Goal: Share content: Share content

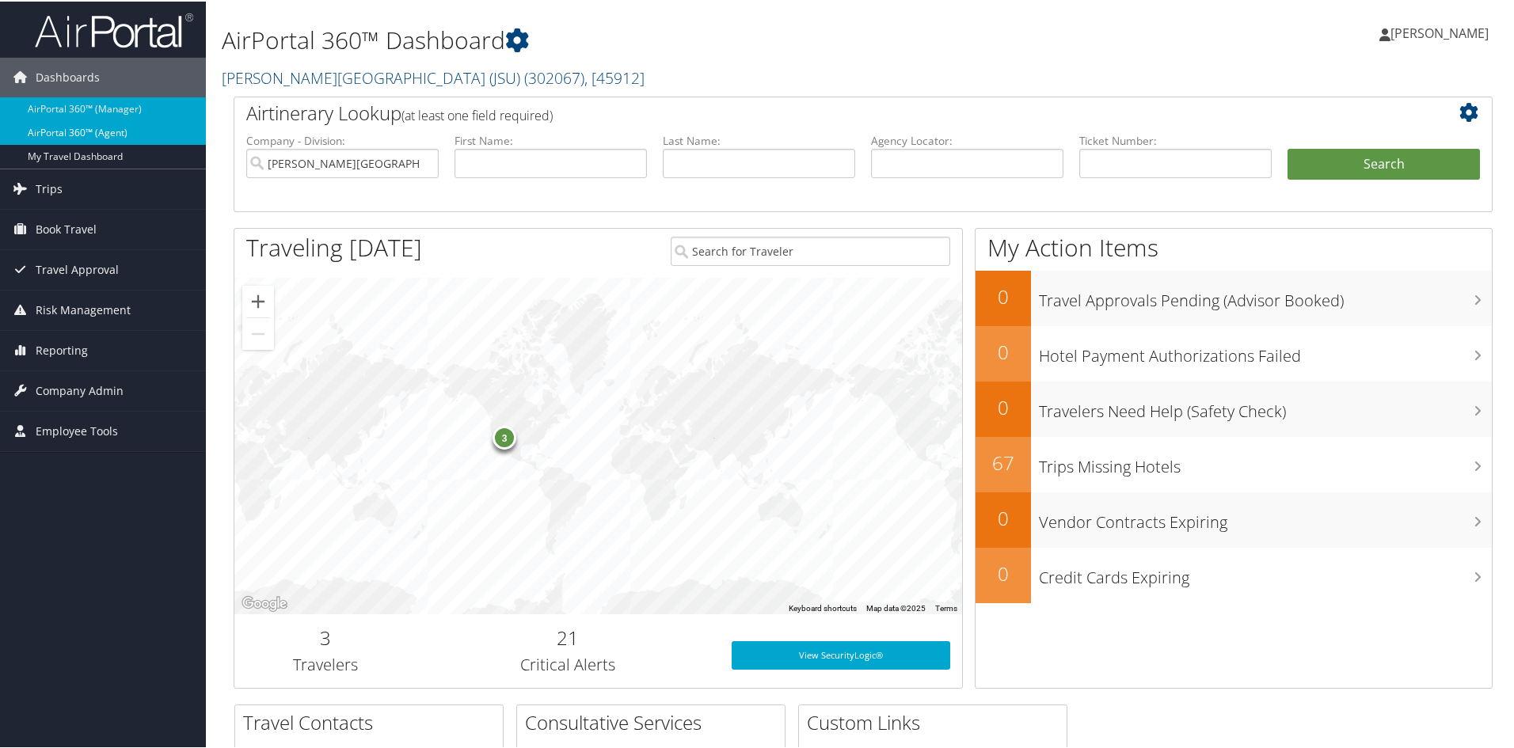
click at [55, 135] on link "AirPortal 360™ (Agent)" at bounding box center [103, 132] width 206 height 24
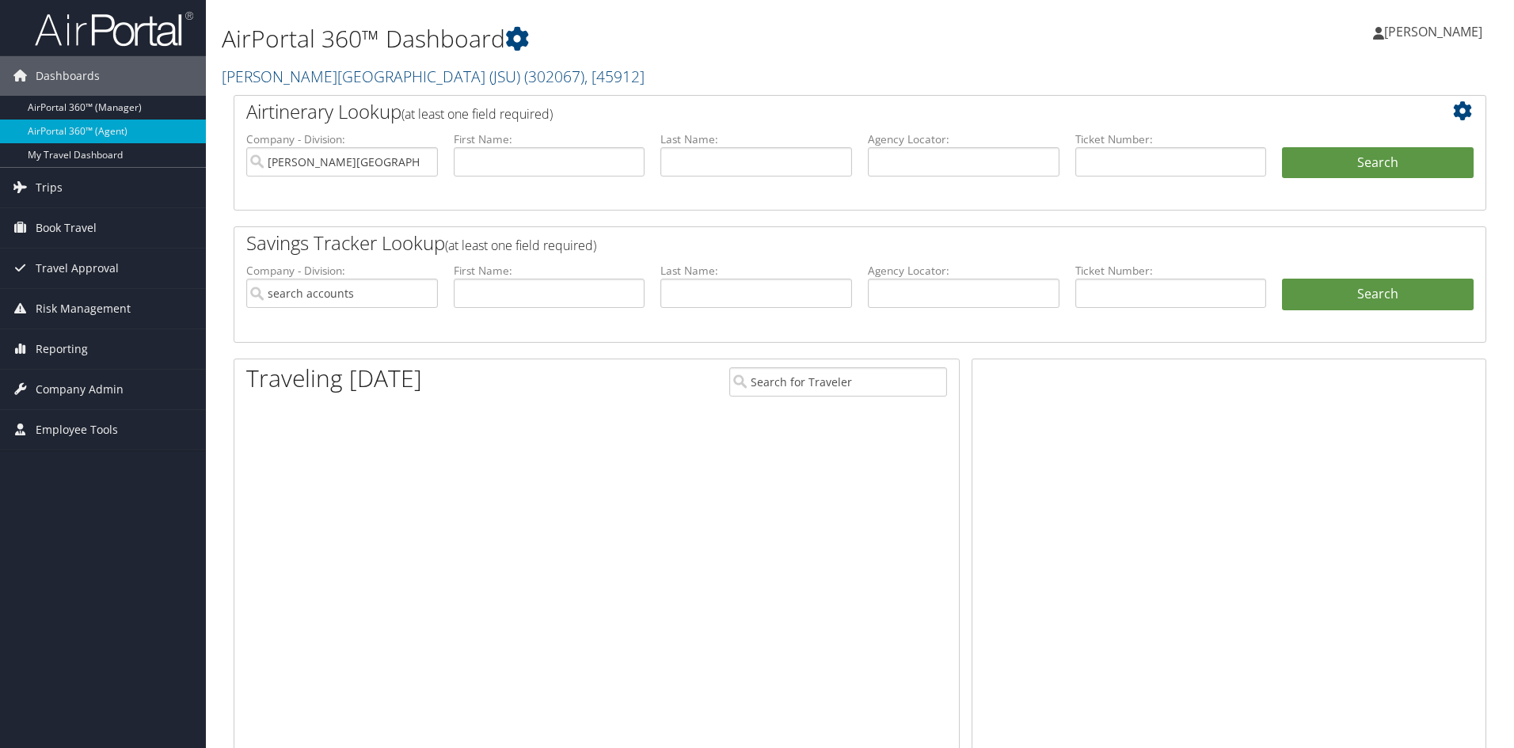
type input "[PERSON_NAME][GEOGRAPHIC_DATA] (JSU)"
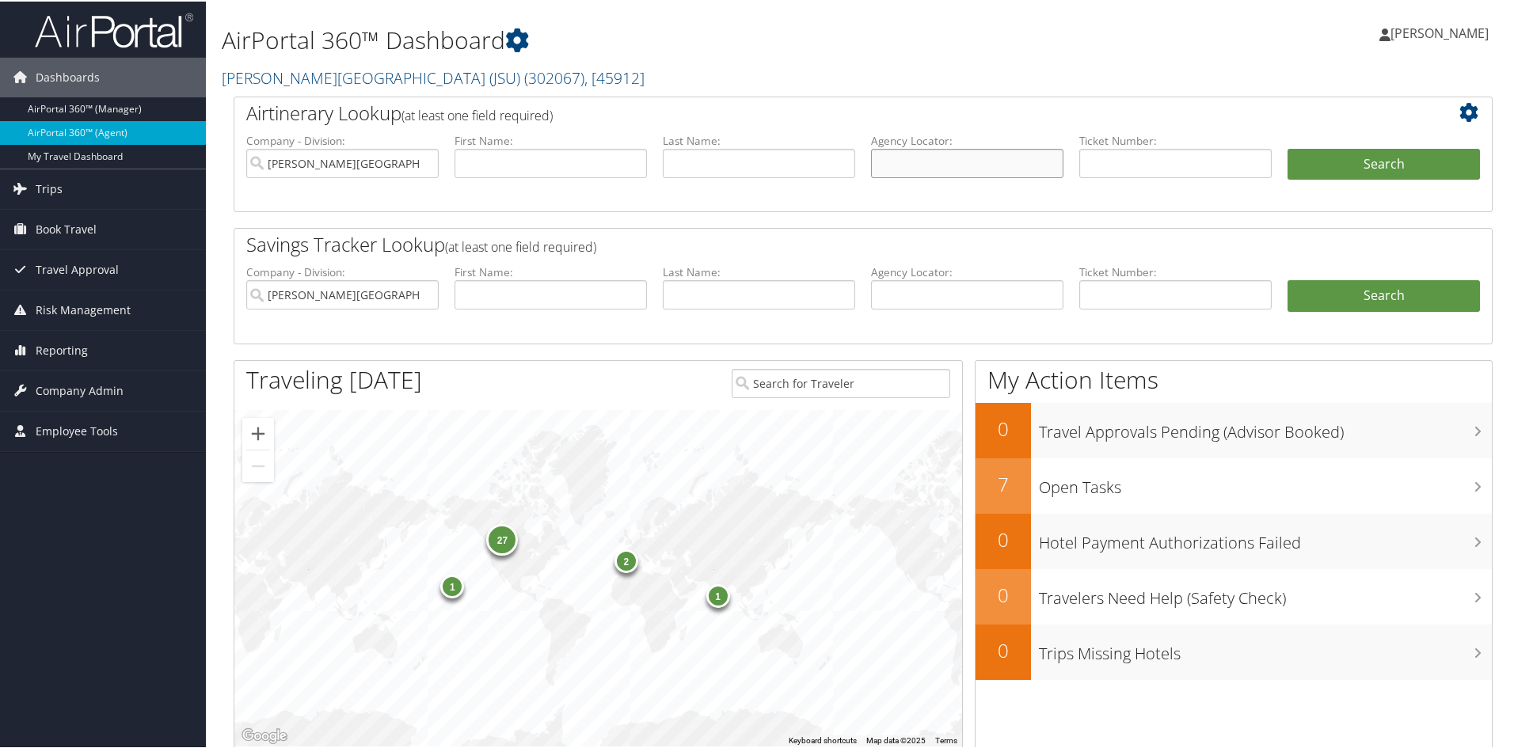
click at [914, 163] on input "text" at bounding box center [967, 161] width 192 height 29
type input "dn1m6z"
click at [424, 164] on input "[PERSON_NAME][GEOGRAPHIC_DATA] (JSU)" at bounding box center [342, 161] width 192 height 29
click at [1353, 159] on button "Search" at bounding box center [1384, 163] width 192 height 32
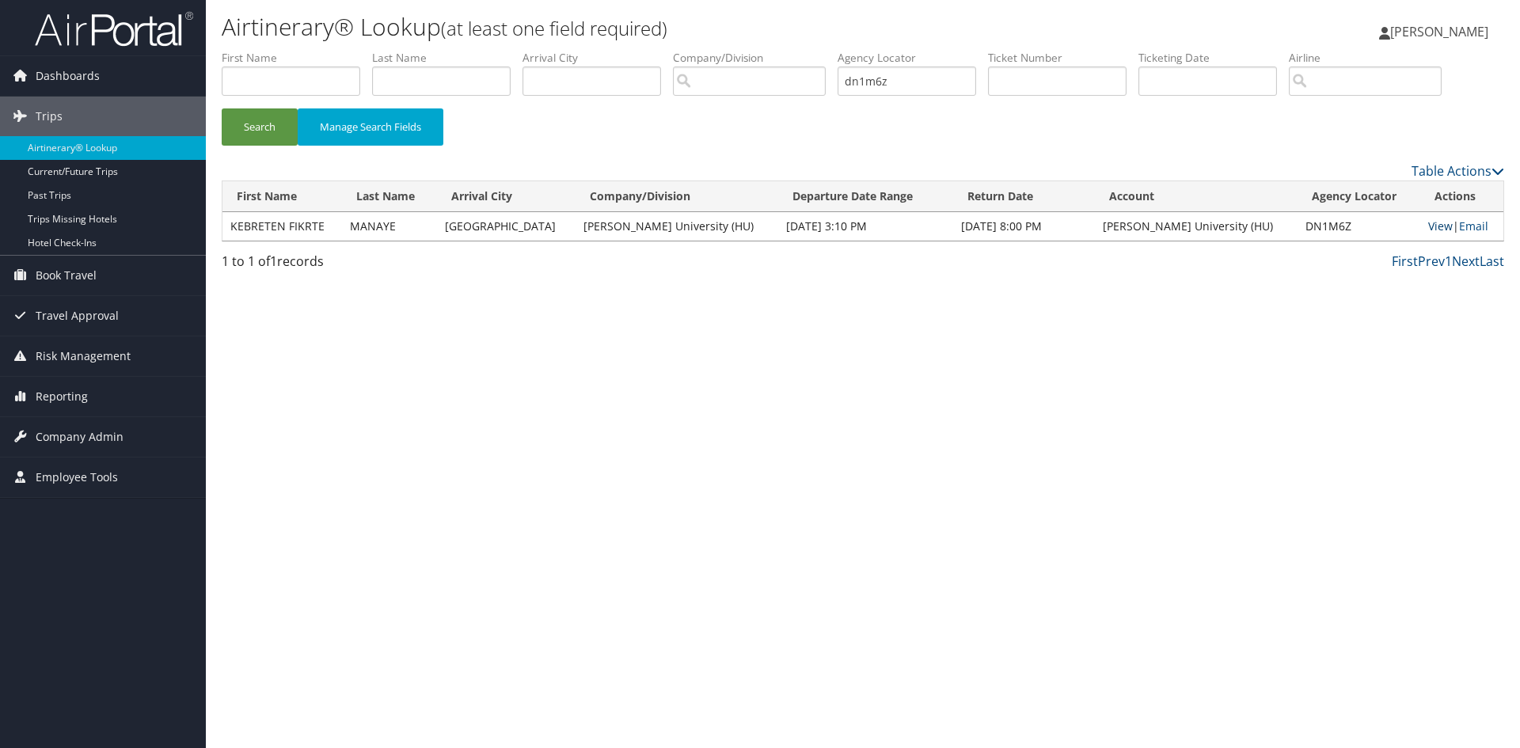
click at [1429, 224] on link "View" at bounding box center [1441, 226] width 25 height 15
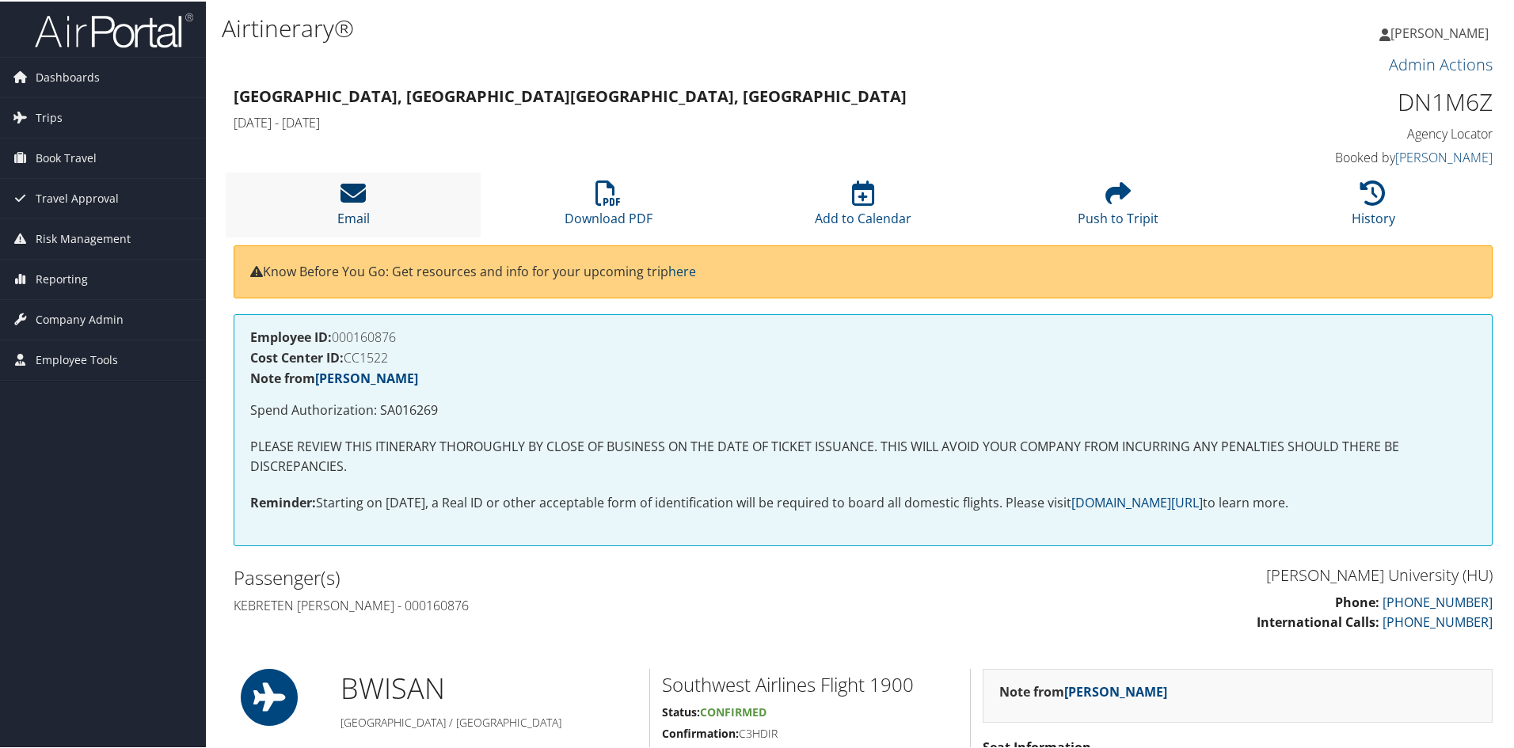
click at [356, 200] on icon at bounding box center [353, 191] width 25 height 25
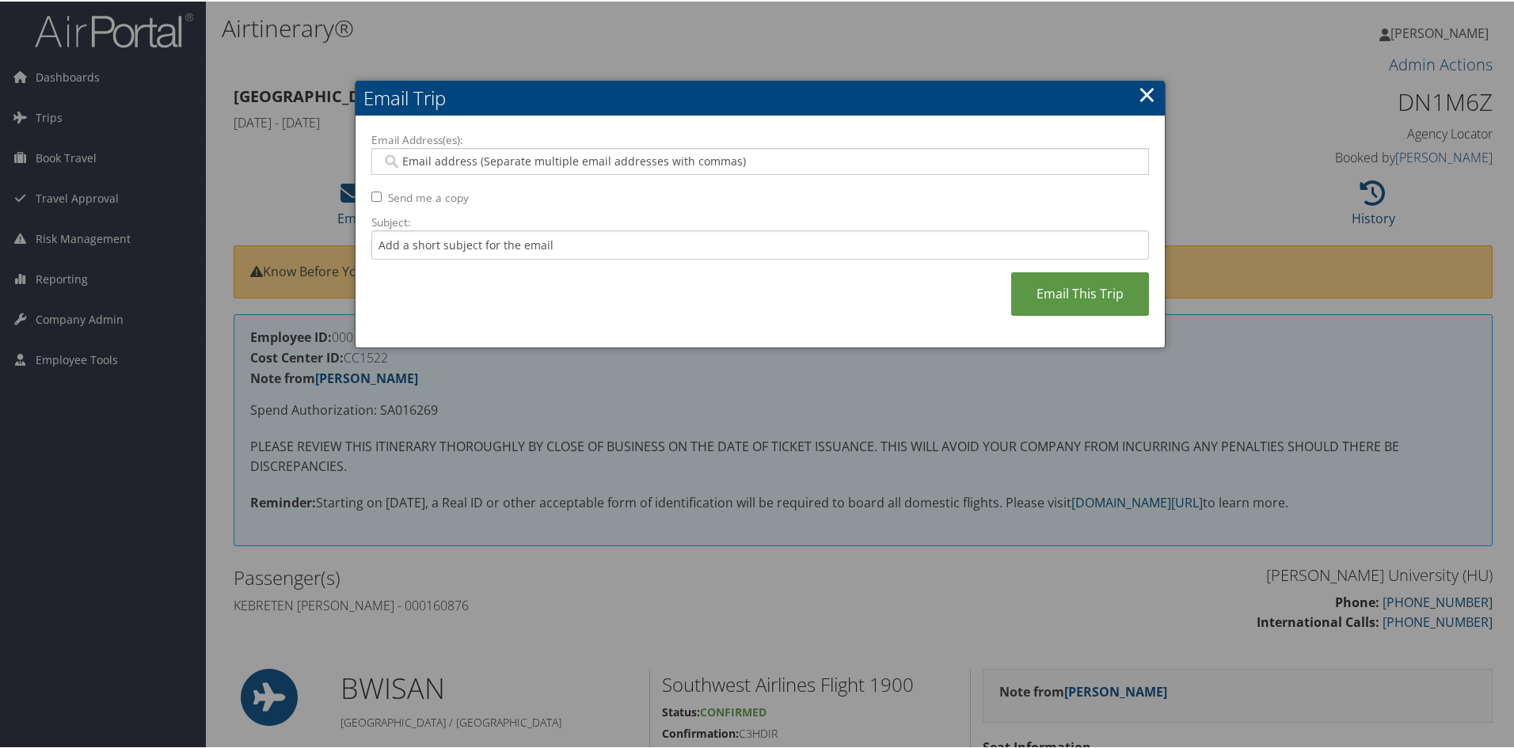
click at [455, 157] on input "Email Address(es):" at bounding box center [760, 160] width 756 height 16
type input "luisa"
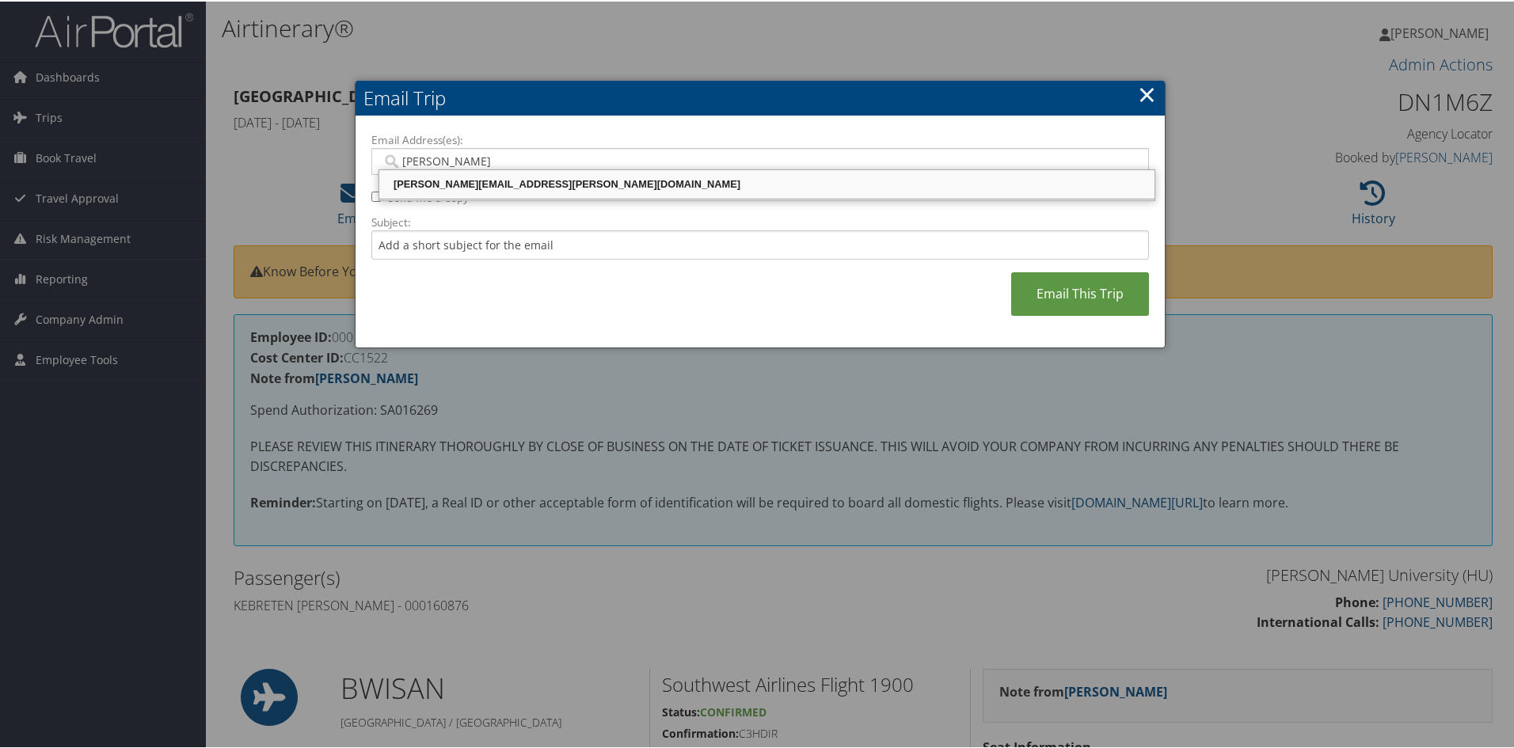
click at [479, 181] on div "LUISA.PISIGANGALES@HOWARD.EDU" at bounding box center [767, 183] width 771 height 16
type input "LUISA.PISIGANGALES@HOWARD.EDU"
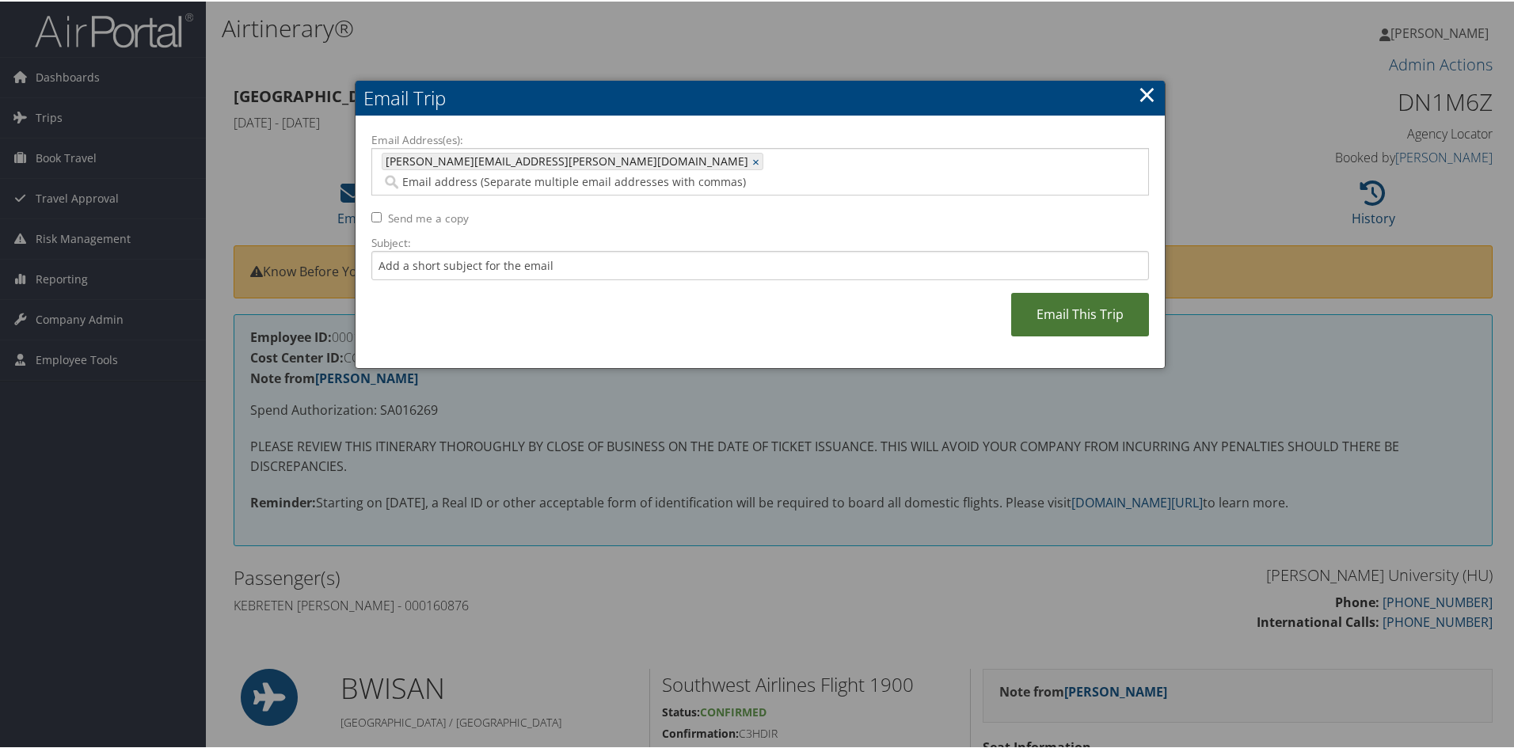
click at [1065, 293] on link "Email This Trip" at bounding box center [1080, 313] width 138 height 44
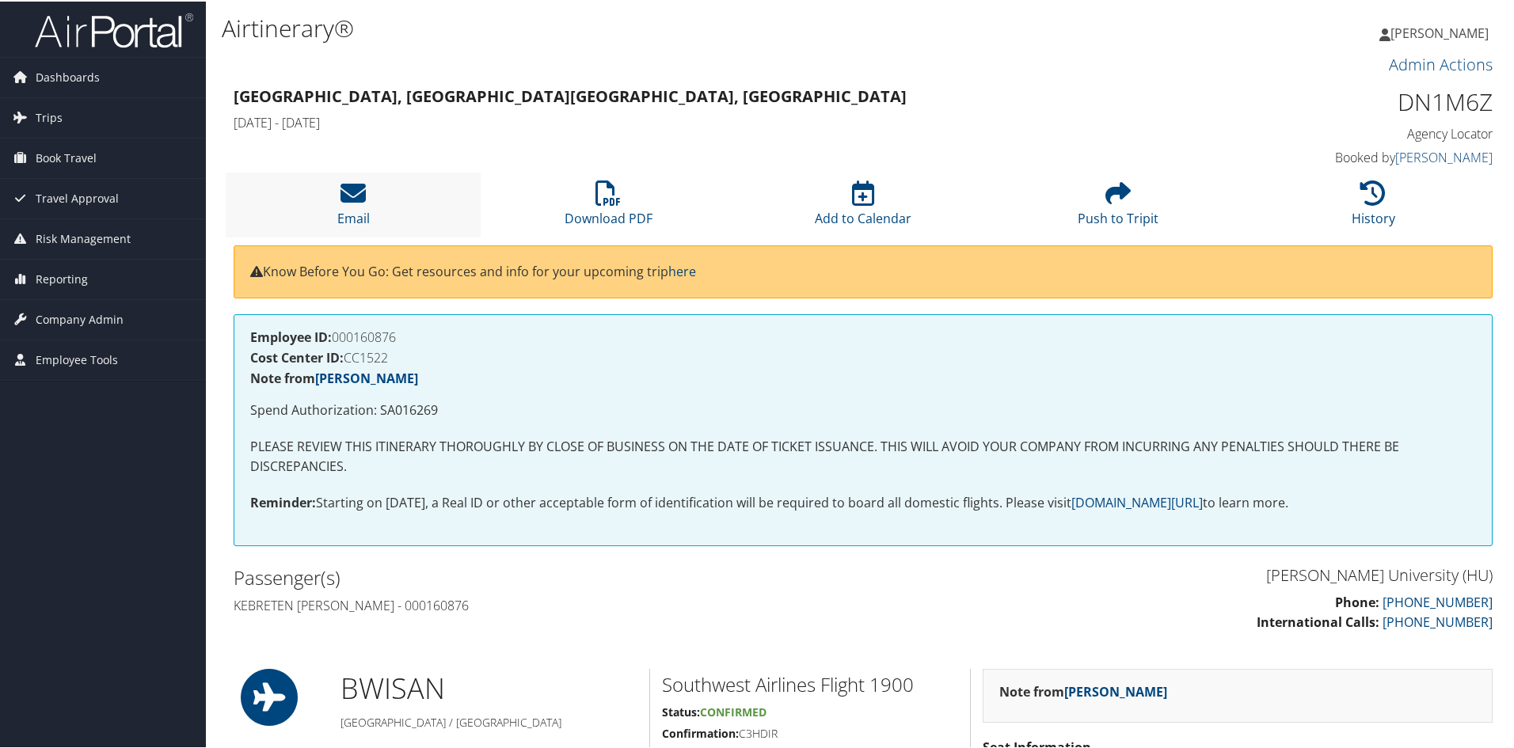
click at [339, 201] on li "Email" at bounding box center [353, 203] width 255 height 64
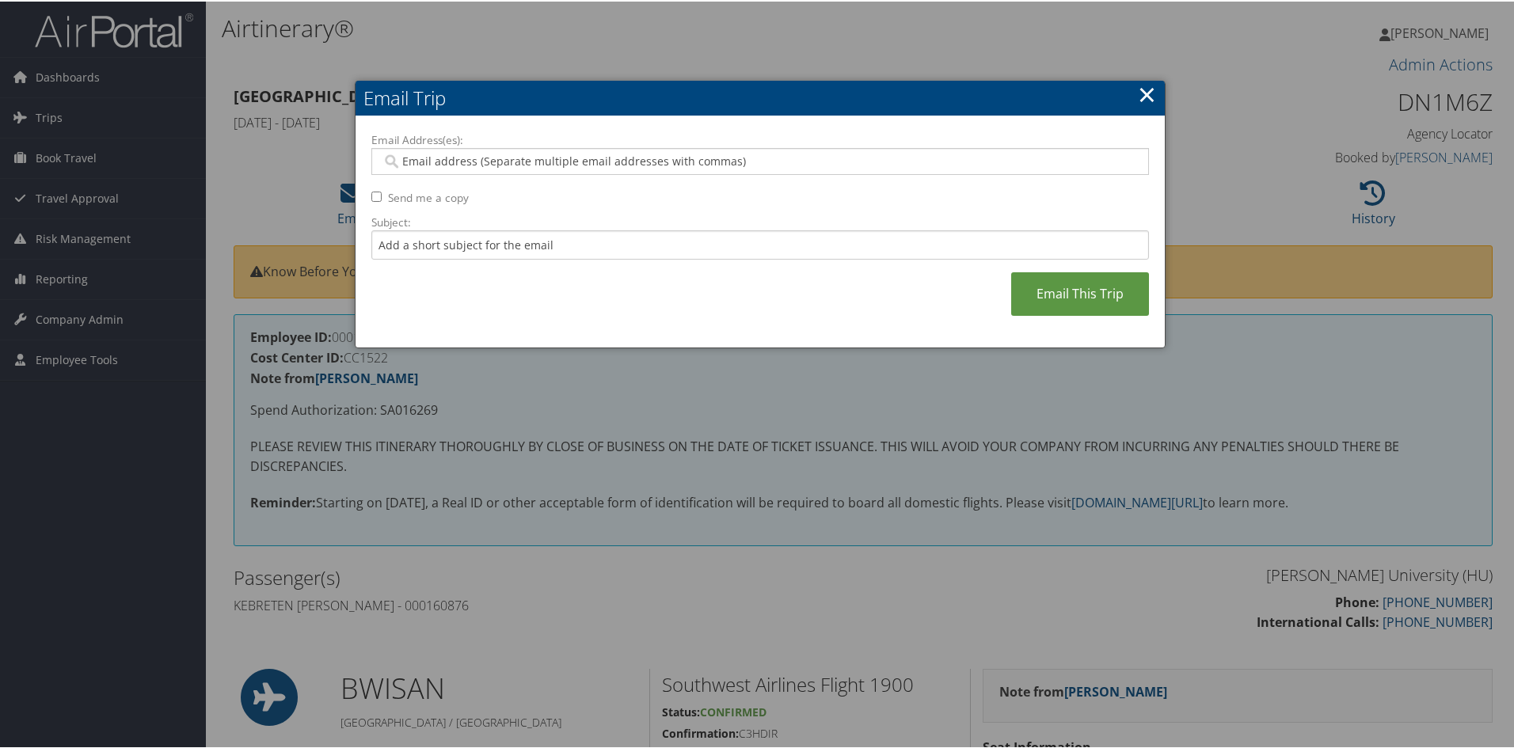
click at [458, 158] on input "Email Address(es):" at bounding box center [760, 160] width 756 height 16
type input "luisapgales63@gmail.com"
click at [1069, 295] on link "Email This Trip" at bounding box center [1080, 293] width 138 height 44
